Goal: Transaction & Acquisition: Subscribe to service/newsletter

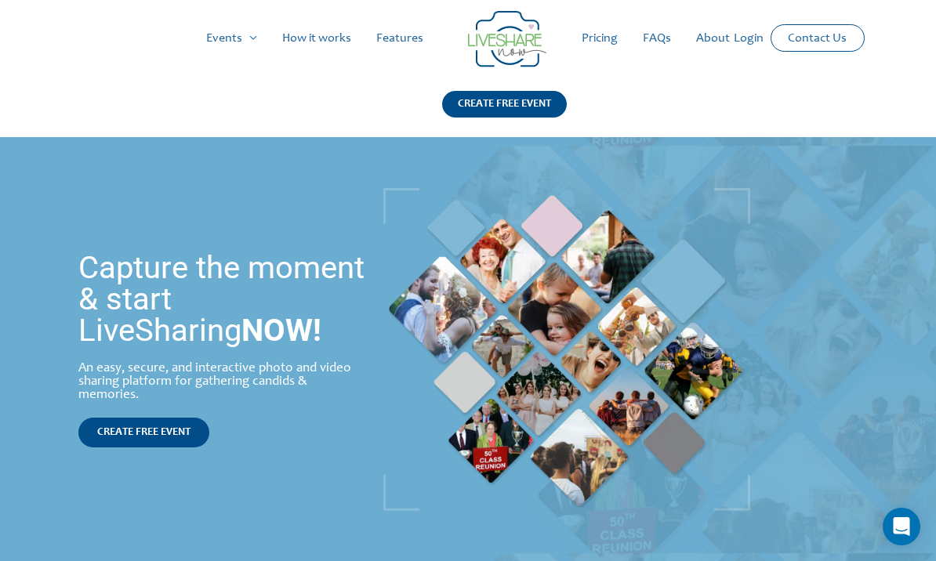
scroll to position [2, 0]
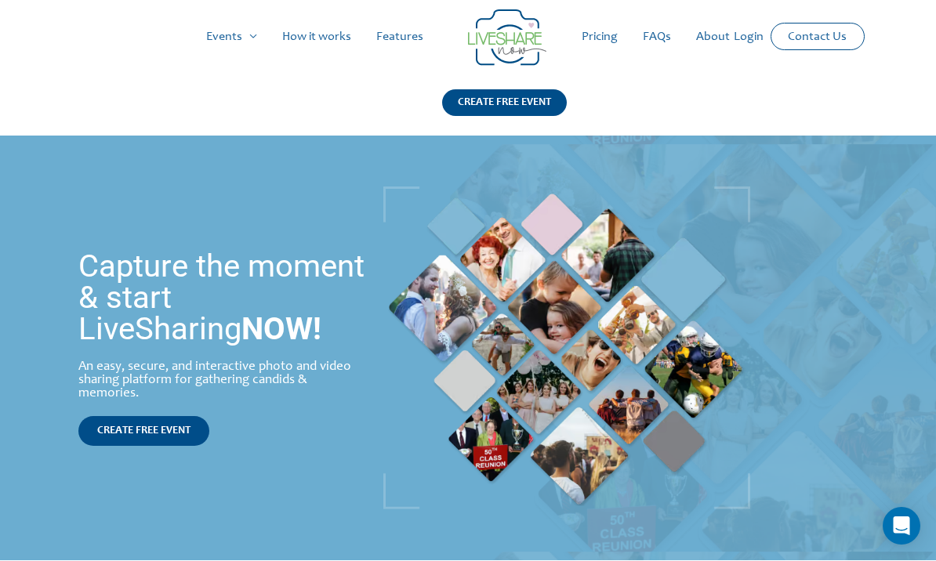
click at [603, 37] on link "Pricing" at bounding box center [599, 38] width 61 height 50
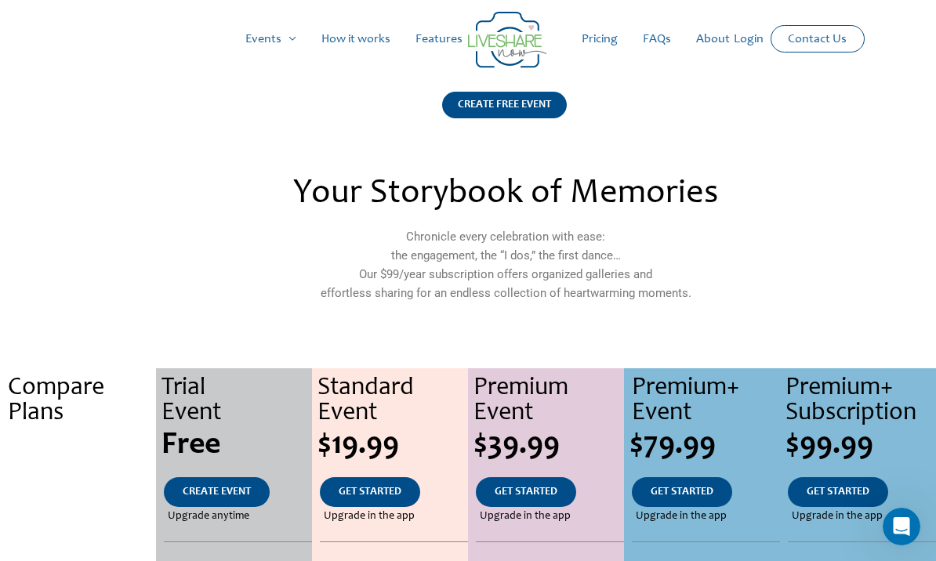
click at [359, 38] on link "How it works" at bounding box center [356, 39] width 94 height 50
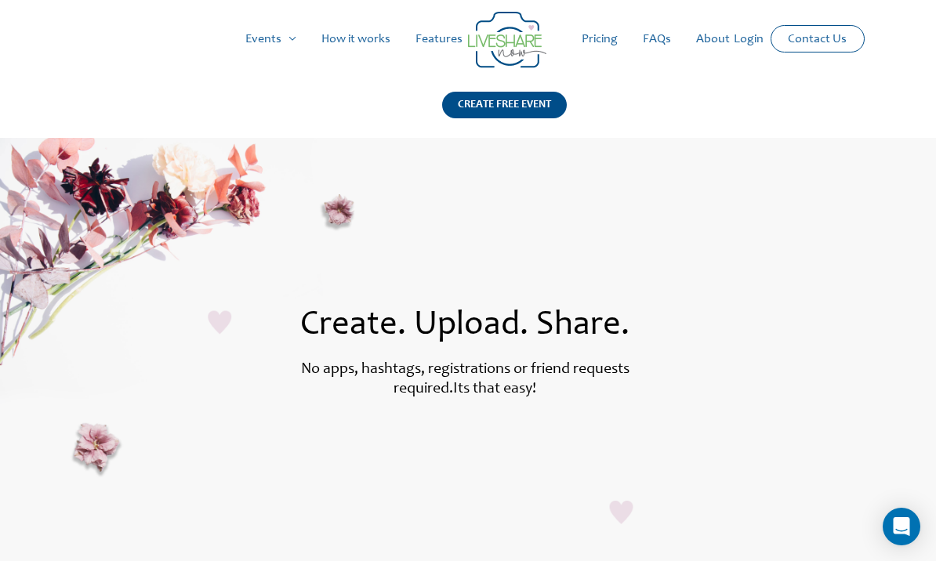
click at [607, 39] on link "Pricing" at bounding box center [599, 39] width 61 height 50
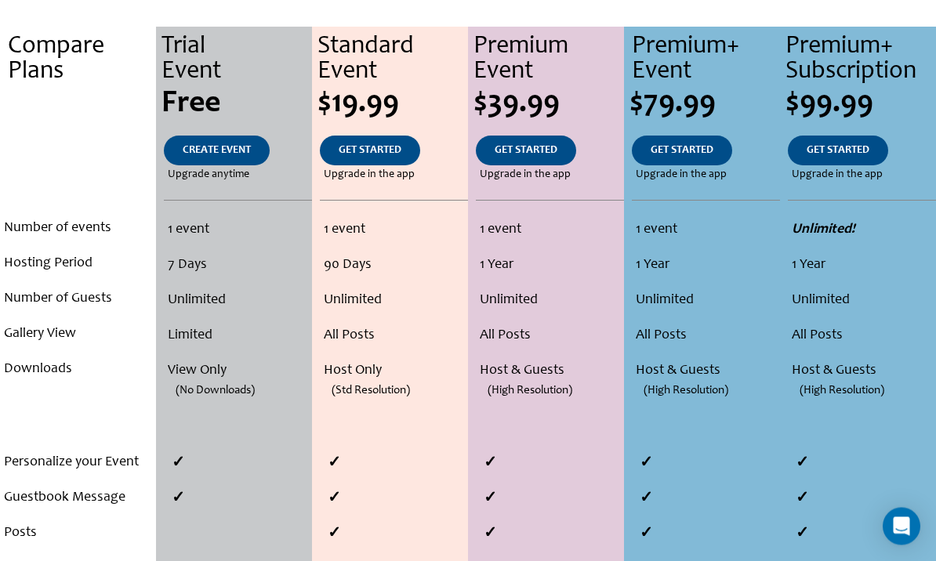
scroll to position [342, 0]
click at [519, 162] on link "GET STARTED" at bounding box center [526, 151] width 100 height 30
